Goal: Information Seeking & Learning: Learn about a topic

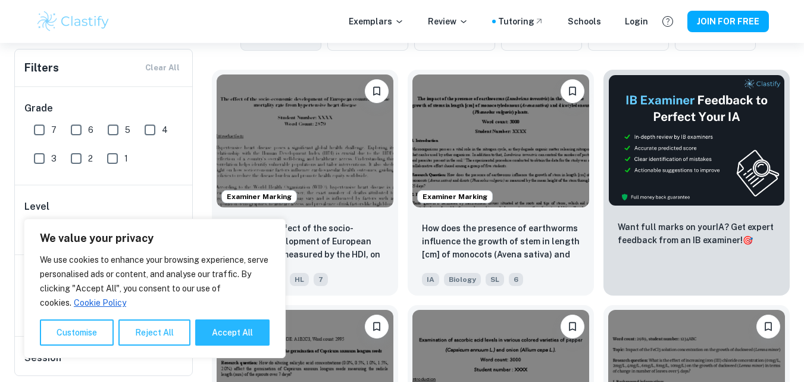
scroll to position [414, 0]
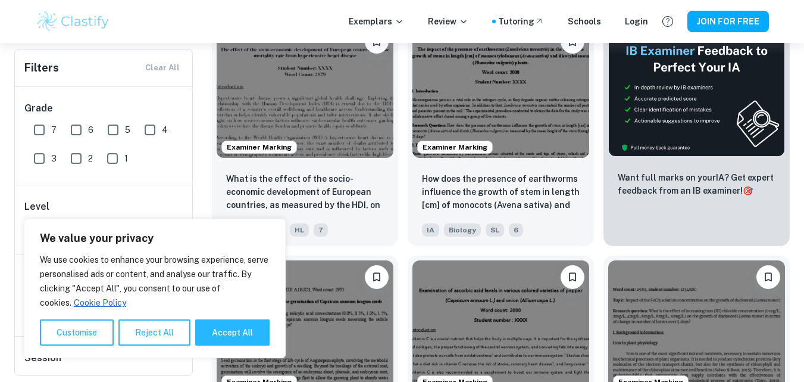
click at [160, 342] on button "Reject All" at bounding box center [154, 332] width 72 height 26
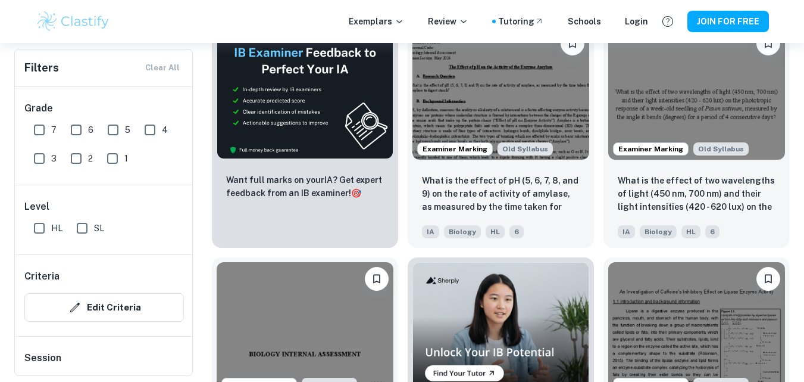
scroll to position [1800, 0]
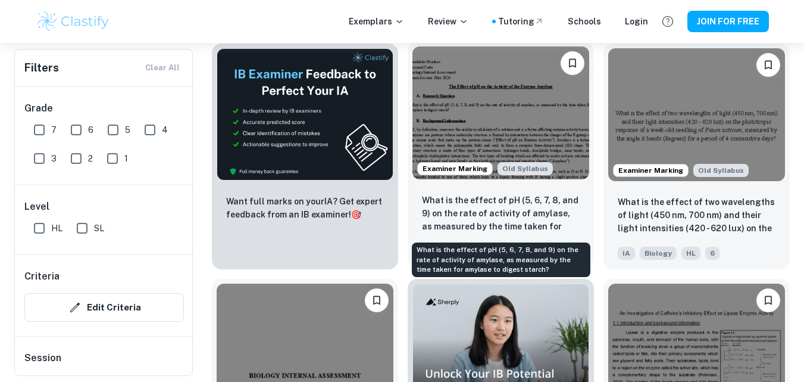
click at [462, 199] on p "What is the effect of pH (5, 6, 7, 8, and 9) on the rate of activity of amylase…" at bounding box center [501, 213] width 158 height 40
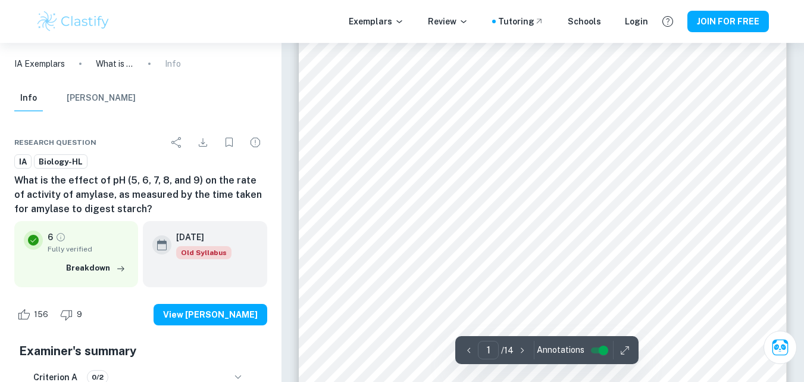
scroll to position [167, 0]
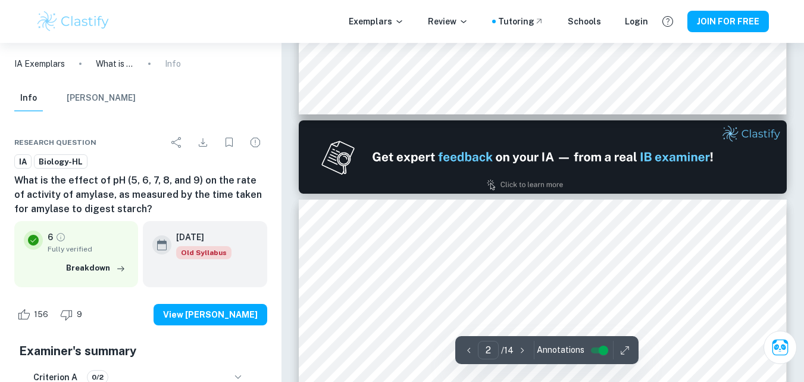
type input "1"
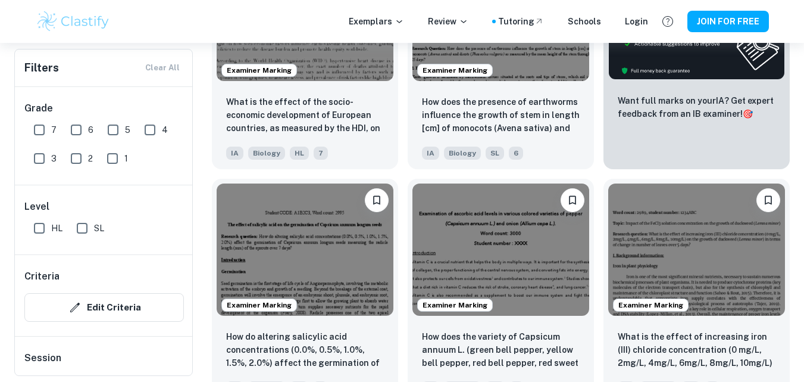
scroll to position [372, 0]
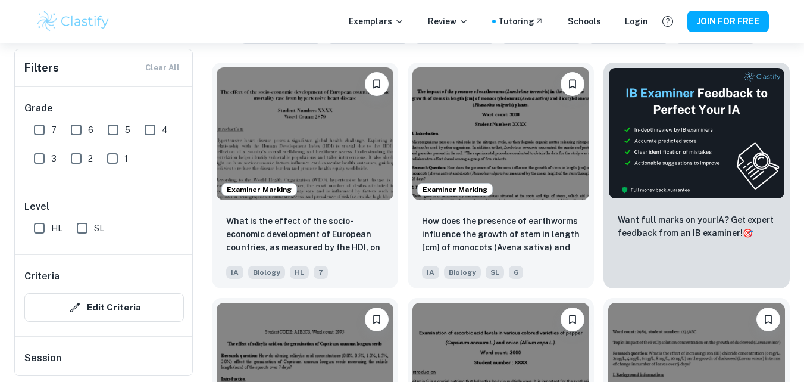
click at [35, 133] on input "7" at bounding box center [39, 130] width 24 height 24
checkbox input "true"
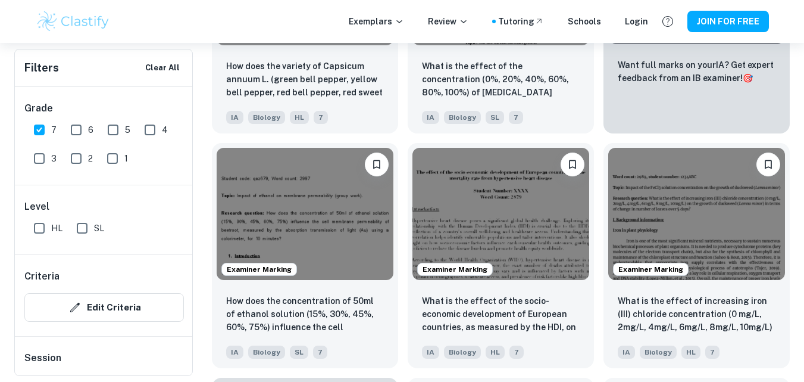
scroll to position [548, 0]
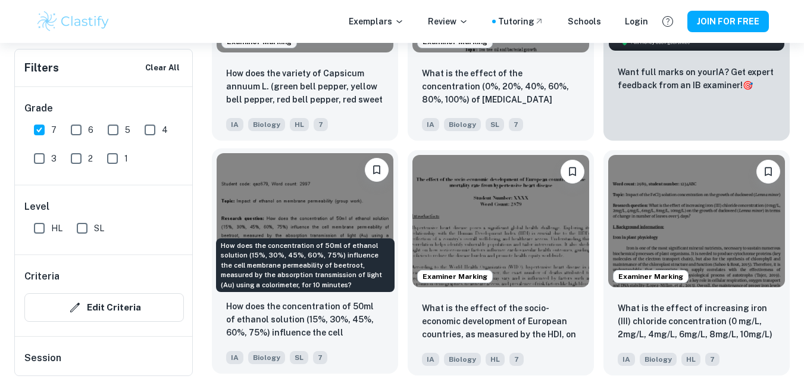
click at [309, 324] on p "How does the concentration of 50ml of ethanol solution (15%, 30%, 45%, 60%, 75%…" at bounding box center [305, 319] width 158 height 40
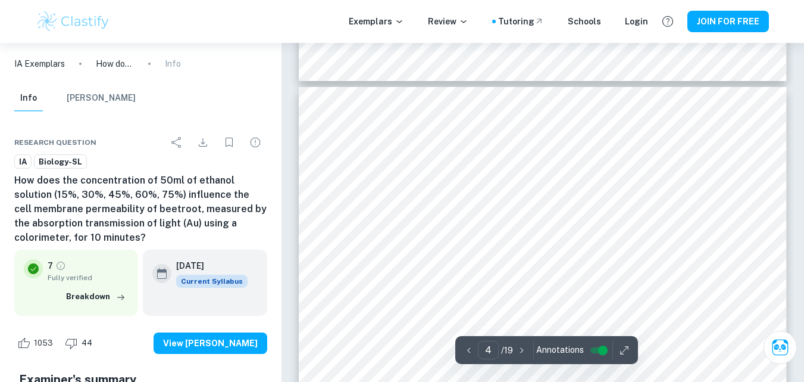
scroll to position [1821, 0]
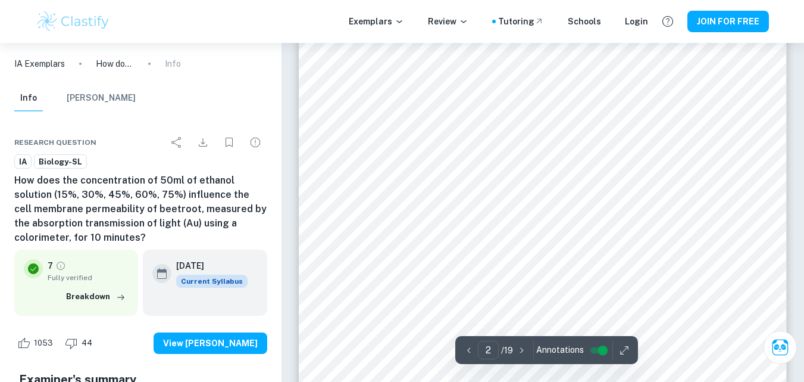
type input "1"
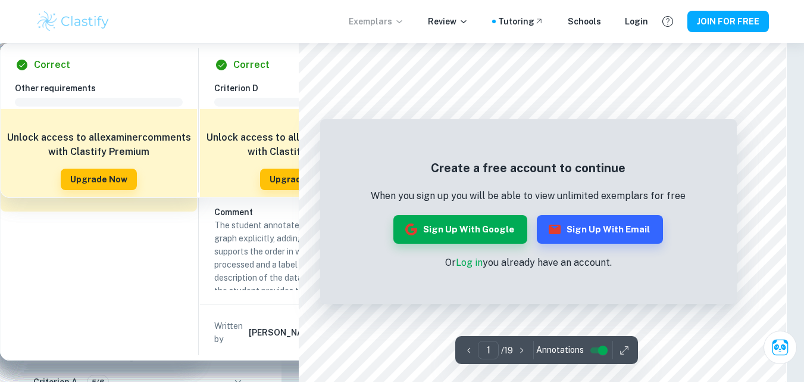
click at [404, 20] on icon at bounding box center [400, 22] width 10 height 10
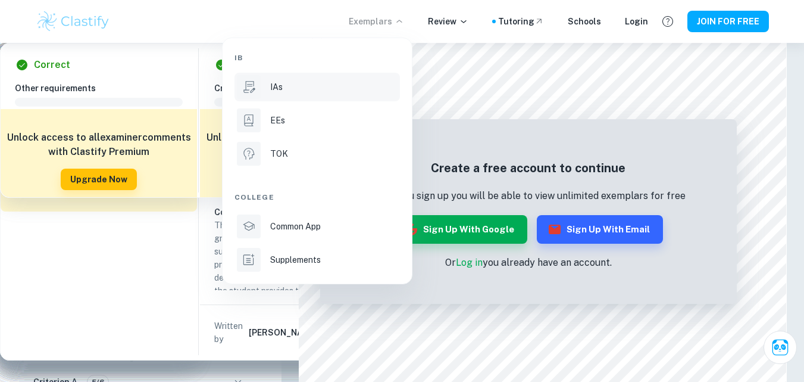
click at [283, 90] on div "IAs" at bounding box center [333, 86] width 127 height 13
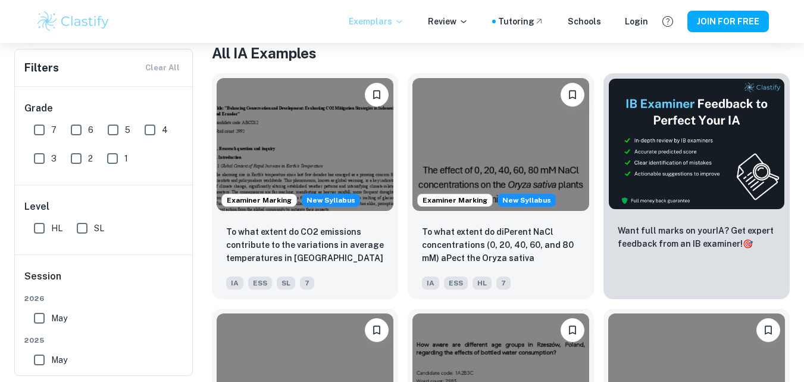
scroll to position [233, 0]
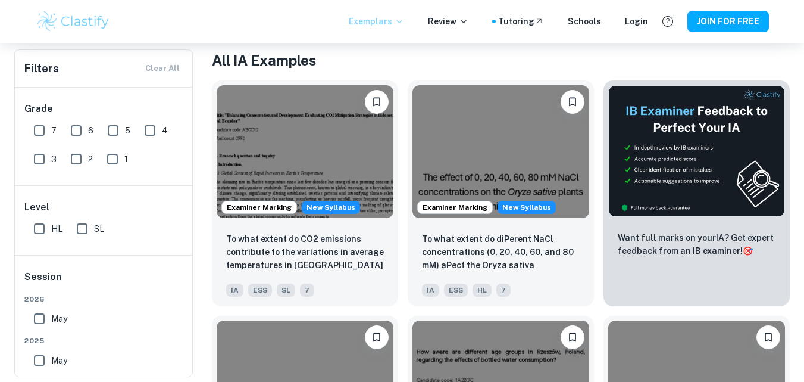
click at [82, 229] on input "SL" at bounding box center [82, 229] width 24 height 24
checkbox input "true"
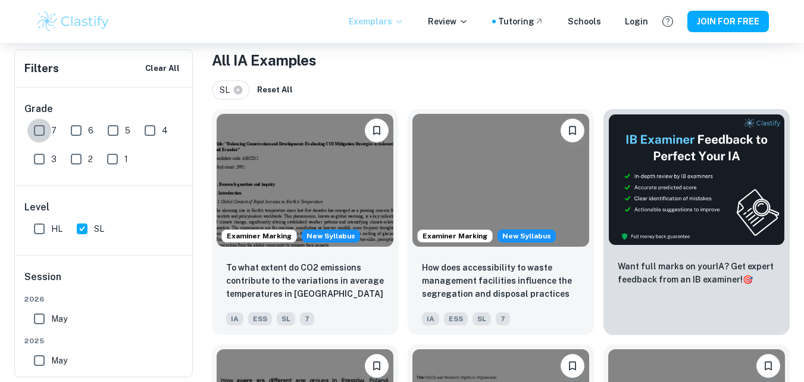
click at [37, 130] on input "7" at bounding box center [39, 130] width 24 height 24
checkbox input "true"
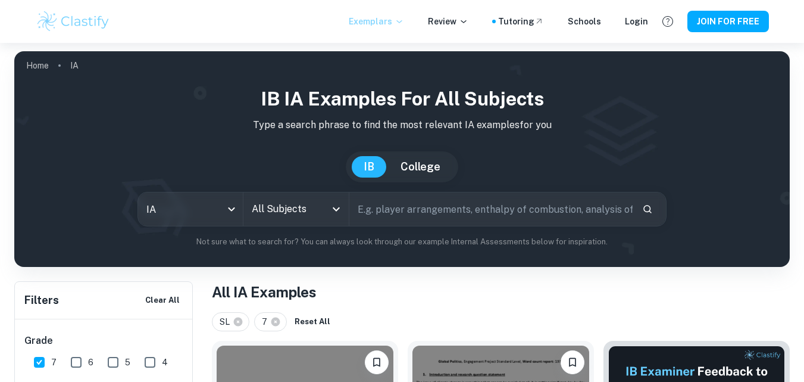
scroll to position [0, 0]
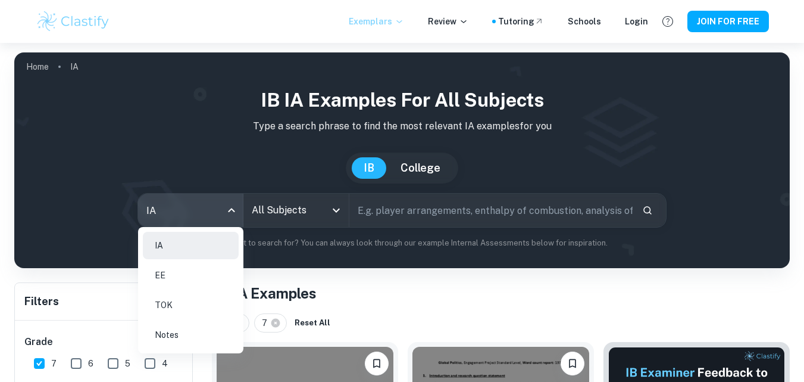
click at [234, 209] on body "We value your privacy We use cookies to enhance your browsing experience, serve…" at bounding box center [402, 234] width 804 height 382
click at [229, 210] on div at bounding box center [402, 191] width 804 height 382
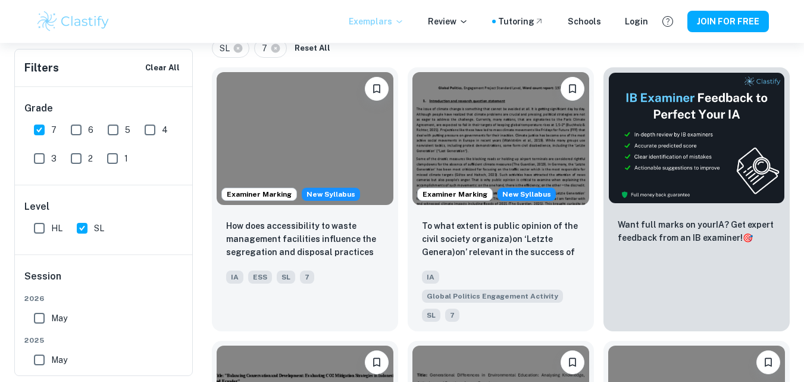
scroll to position [253, 0]
